Goal: Transaction & Acquisition: Purchase product/service

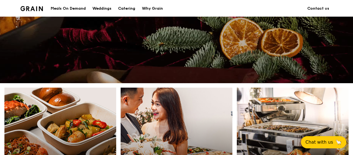
scroll to position [221, 0]
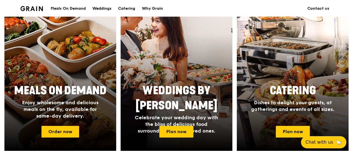
click at [73, 8] on div "Meals On Demand" at bounding box center [68, 8] width 35 height 17
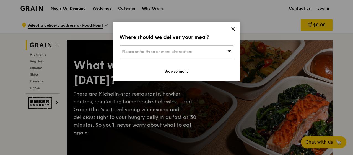
click at [198, 53] on div "Please enter three or more characters" at bounding box center [177, 51] width 114 height 13
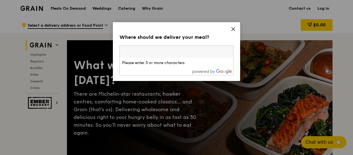
click at [236, 32] on div "Where should we deliver your meal? Please enter three or more characters Please…" at bounding box center [176, 51] width 127 height 59
click at [173, 70] on link "Browse menu" at bounding box center [177, 72] width 24 height 6
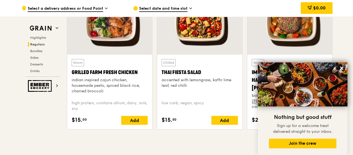
scroll to position [664, 0]
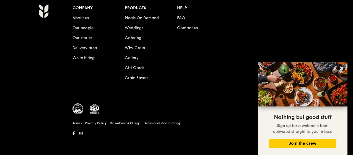
scroll to position [221, 0]
